Goal: Transaction & Acquisition: Purchase product/service

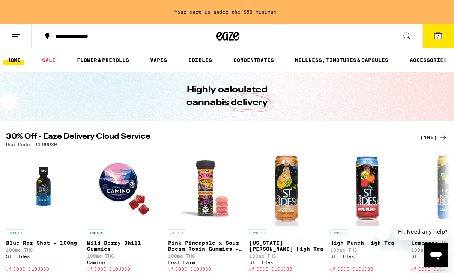
click at [410, 36] on icon at bounding box center [406, 35] width 9 height 9
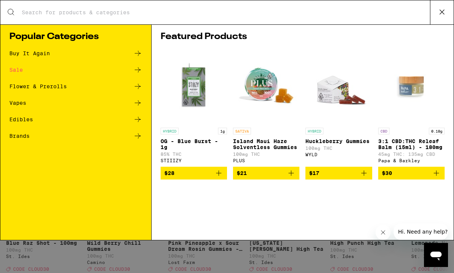
click at [438, 12] on icon at bounding box center [441, 11] width 11 height 11
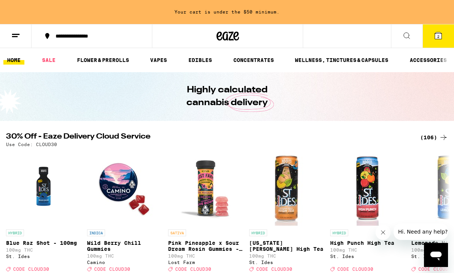
click at [436, 32] on icon at bounding box center [438, 35] width 9 height 9
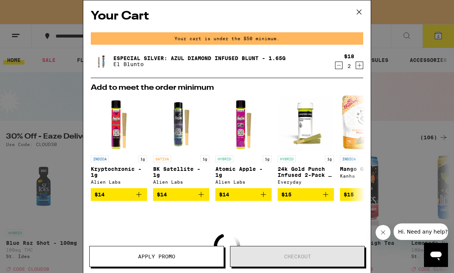
click at [354, 11] on icon at bounding box center [359, 11] width 11 height 11
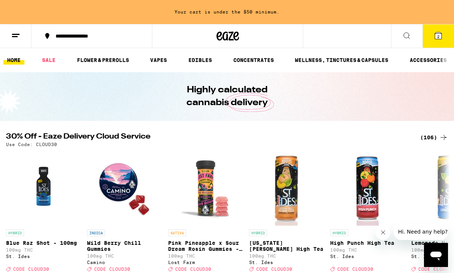
click at [17, 35] on icon at bounding box center [15, 35] width 9 height 9
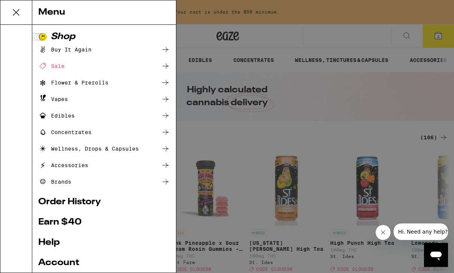
click at [59, 262] on link "Account" at bounding box center [104, 262] width 132 height 9
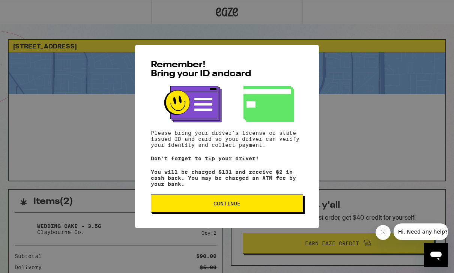
click at [203, 206] on span "Continue" at bounding box center [227, 203] width 140 height 5
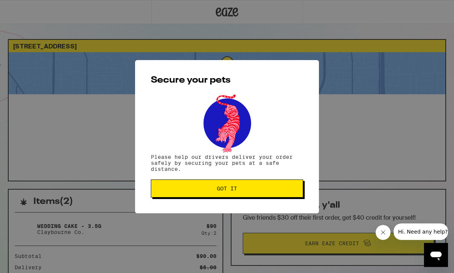
click at [208, 197] on button "Got it" at bounding box center [227, 188] width 152 height 18
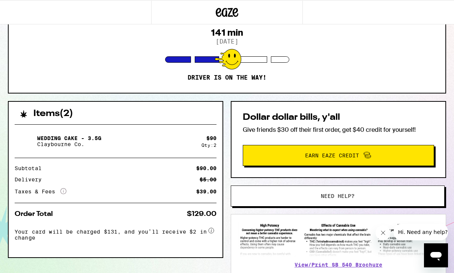
scroll to position [88, 0]
